Goal: Find specific page/section: Find specific page/section

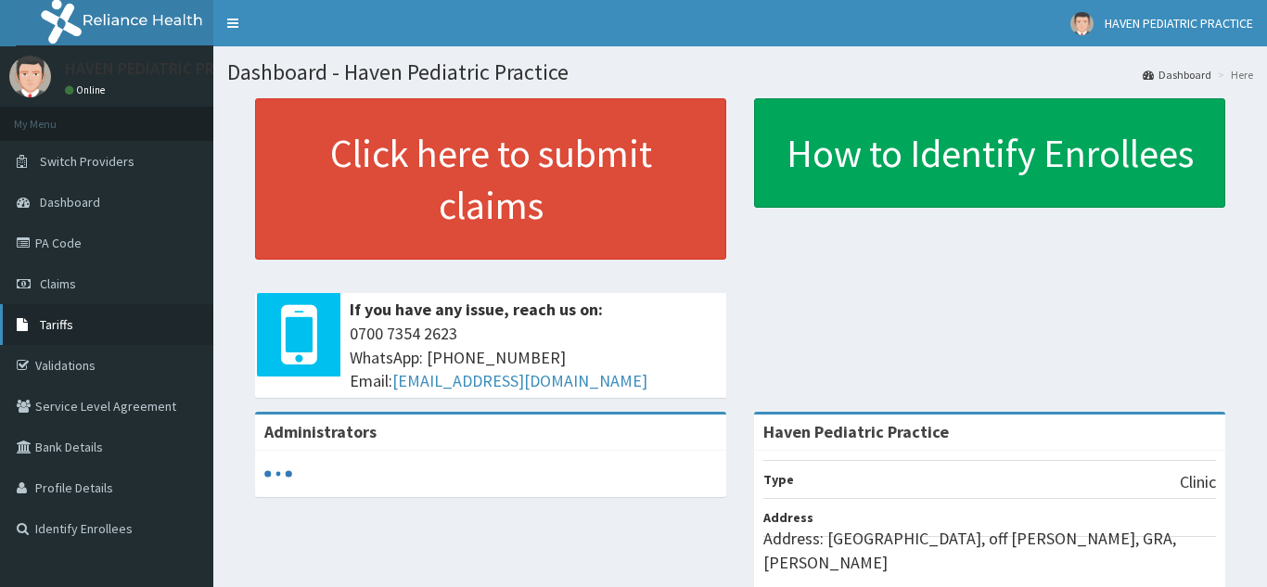
click at [64, 315] on link "Tariffs" at bounding box center [106, 324] width 213 height 41
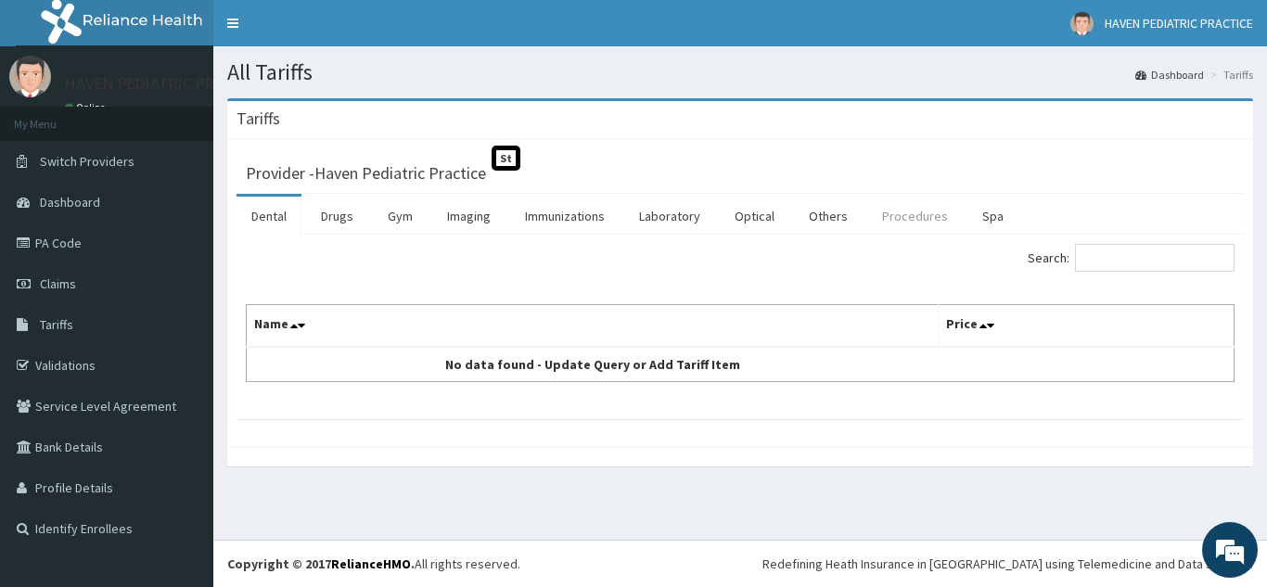
click at [884, 211] on link "Procedures" at bounding box center [915, 216] width 96 height 39
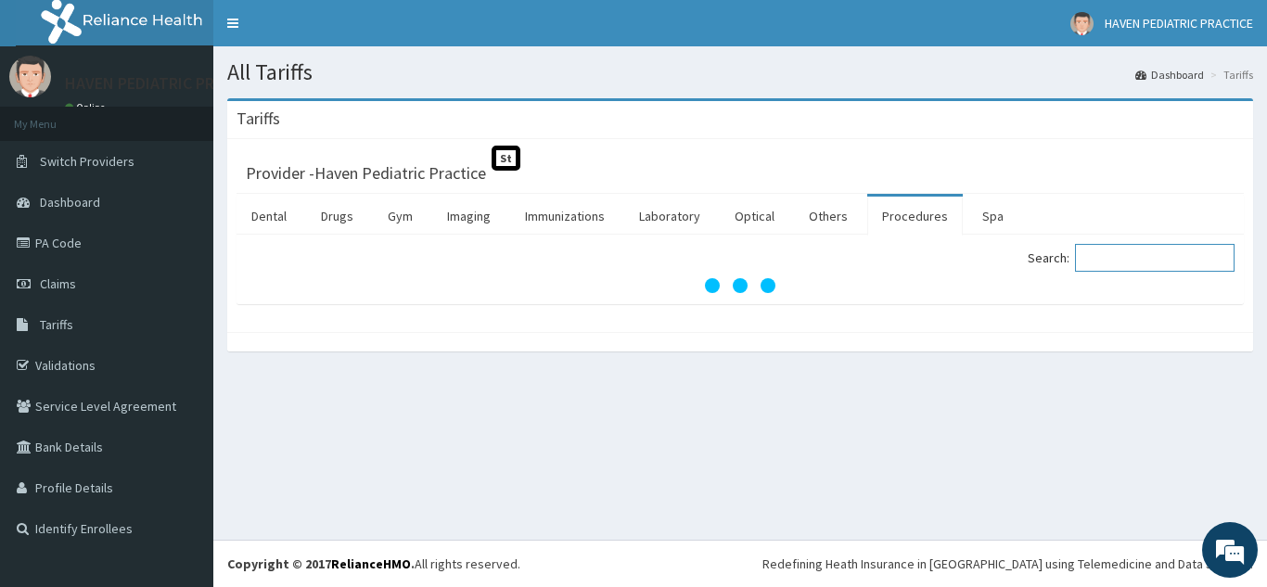
click at [1109, 264] on input "Search:" at bounding box center [1155, 258] width 160 height 28
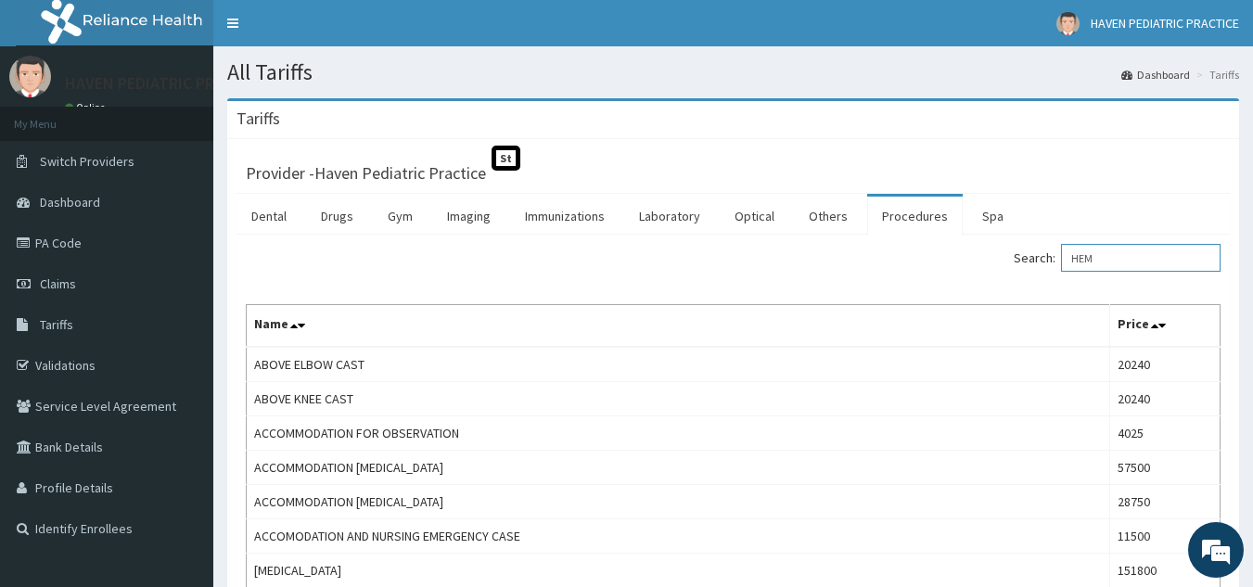
type input "HEMA"
